Goal: Find specific page/section: Find specific page/section

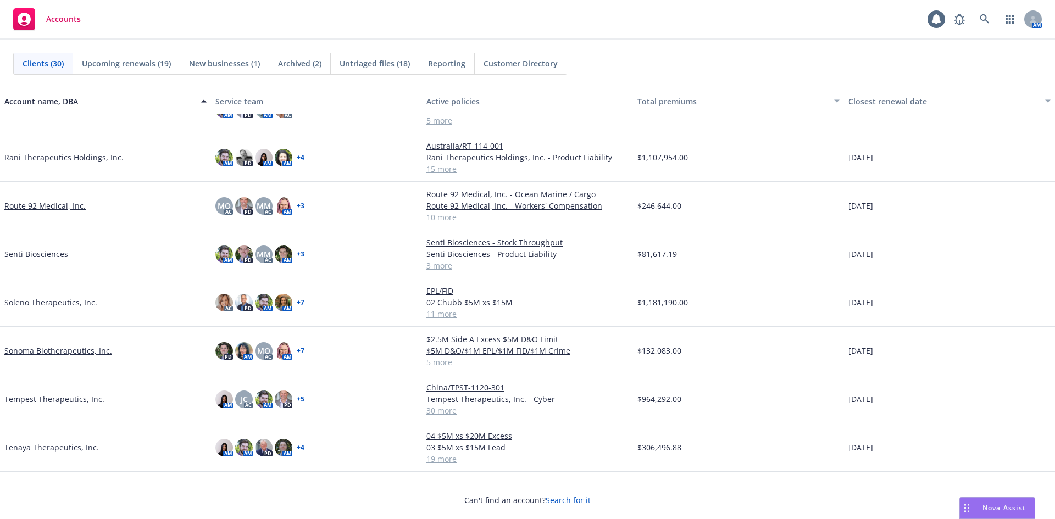
scroll to position [992, 0]
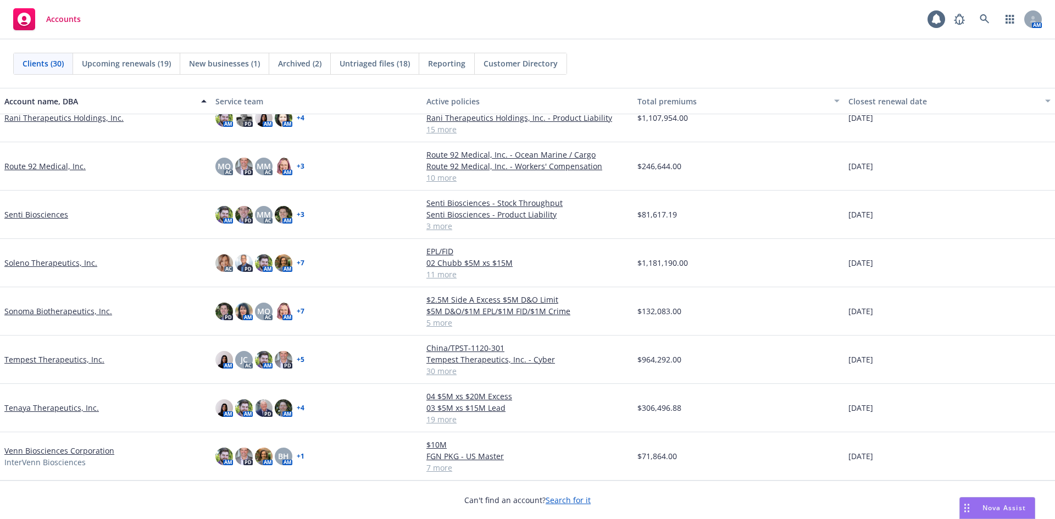
click at [67, 164] on link "Route 92 Medical, Inc." at bounding box center [44, 166] width 81 height 12
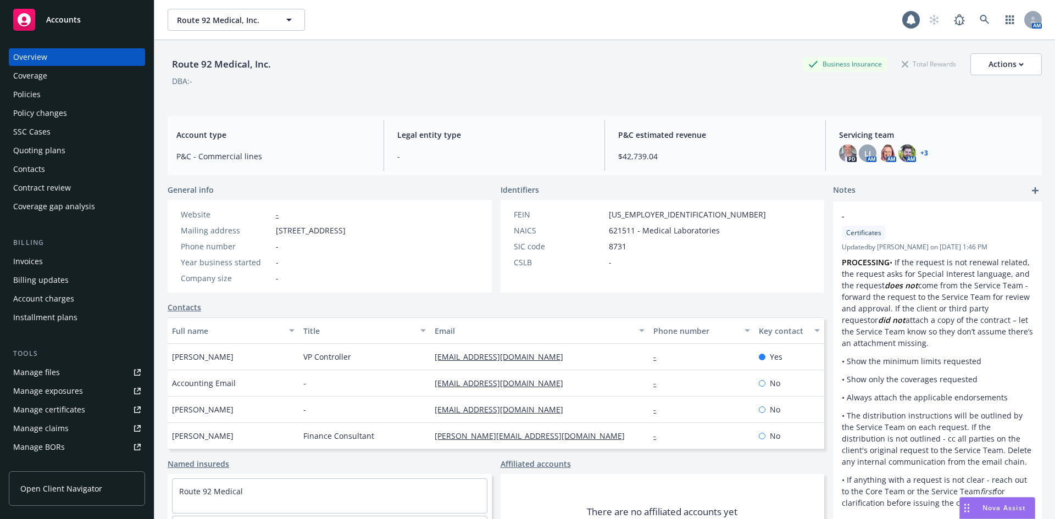
click at [38, 90] on div "Policies" at bounding box center [26, 95] width 27 height 18
